Goal: Information Seeking & Learning: Find specific fact

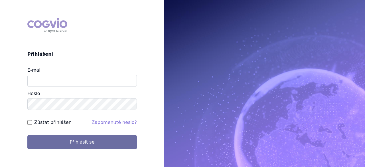
click at [60, 74] on div "E-mail" at bounding box center [82, 77] width 110 height 20
click at [60, 78] on input "E-mail" at bounding box center [82, 81] width 110 height 12
type input "pavla.opatrna@astrazeneca.com"
click at [27, 135] on button "Přihlásit se" at bounding box center [82, 142] width 110 height 14
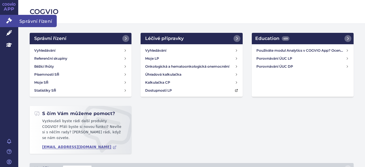
click at [9, 22] on icon at bounding box center [9, 21] width 6 height 6
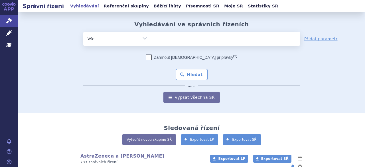
click at [158, 42] on ul at bounding box center [226, 38] width 148 height 12
click at [152, 42] on select at bounding box center [152, 38] width 0 height 14
click at [156, 41] on input "search" at bounding box center [157, 38] width 3 height 7
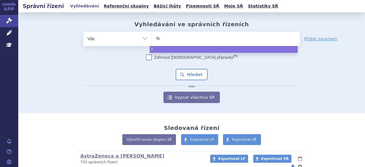
type input "fas"
type input "fase"
type input "fasenr"
type input "fasenra"
select select "fasenra"
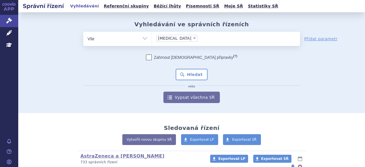
click at [119, 71] on div "Zahrnout bratrské přípravky (?) * Pozor, hledání dle vyhledávacího parametru In…" at bounding box center [191, 79] width 217 height 49
click at [201, 73] on button "Hledat" at bounding box center [192, 74] width 32 height 11
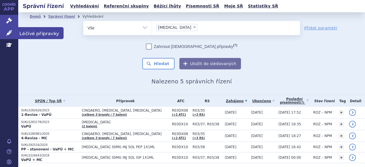
click at [9, 34] on icon at bounding box center [9, 33] width 6 height 6
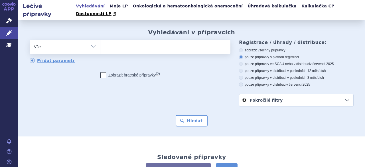
click at [105, 43] on input "search" at bounding box center [106, 46] width 3 height 7
type input "fa"
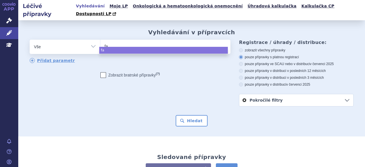
type input "fas"
type input "faser"
type input "fase"
type input "fasemr"
type input "fasemra"
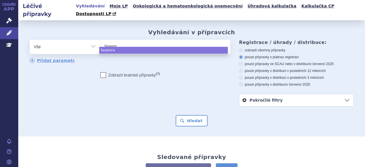
type input "fasem"
type input "fase"
type input "fasenr"
type input "fasenra"
select select "fasenra"
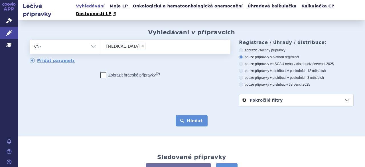
click at [188, 115] on button "Hledat" at bounding box center [192, 120] width 32 height 11
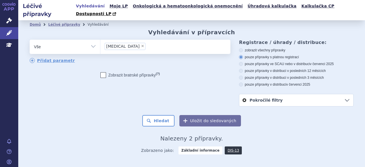
scroll to position [51, 0]
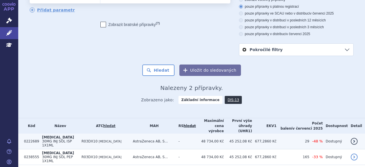
click at [116, 140] on span "[MEDICAL_DATA]" at bounding box center [110, 141] width 23 height 3
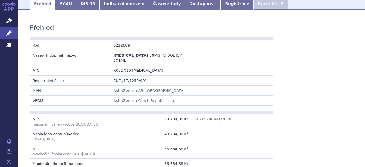
scroll to position [57, 0]
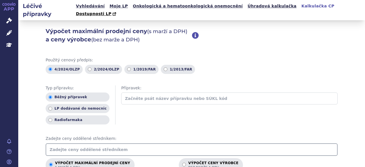
click at [93, 143] on input "text" at bounding box center [192, 149] width 292 height 13
click at [53, 143] on input "29 481.14" at bounding box center [192, 149] width 292 height 13
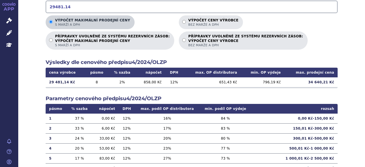
scroll to position [114, 0]
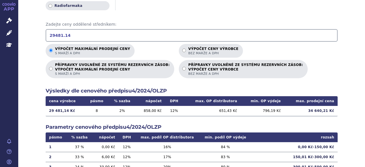
click at [80, 29] on input "29481.14" at bounding box center [192, 35] width 292 height 13
type input "29481.14"
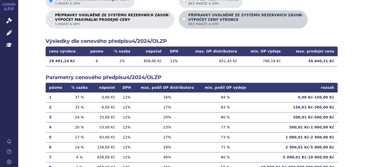
scroll to position [171, 0]
